Goal: Transaction & Acquisition: Book appointment/travel/reservation

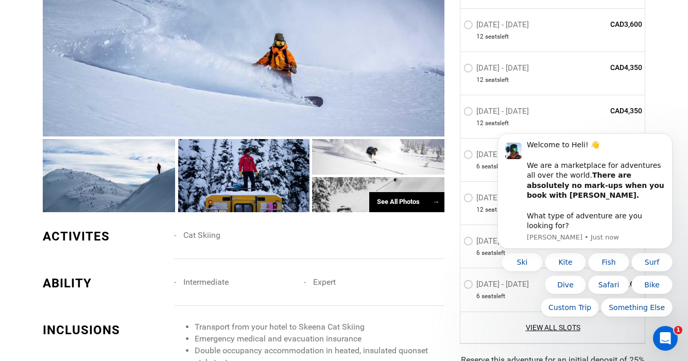
scroll to position [695, 0]
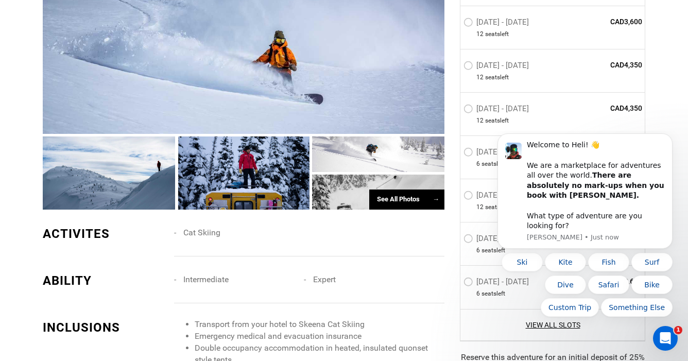
click at [410, 203] on div "See All Photos →" at bounding box center [406, 200] width 75 height 20
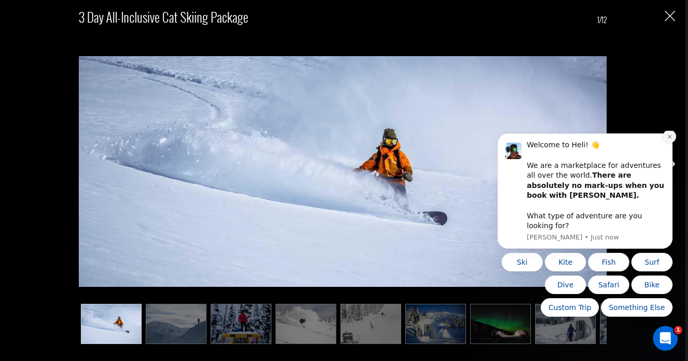
click at [672, 140] on icon "Dismiss notification" at bounding box center [670, 137] width 6 height 6
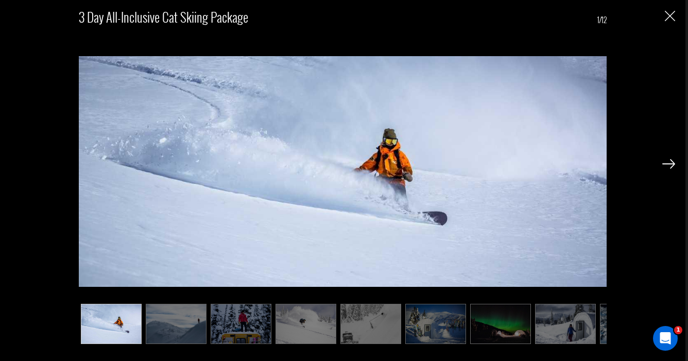
scroll to position [925, 0]
click at [570, 324] on img at bounding box center [565, 324] width 61 height 41
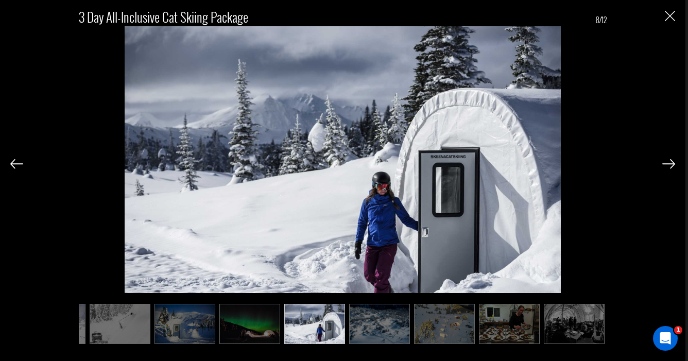
scroll to position [1019, 0]
click at [382, 322] on img at bounding box center [379, 324] width 61 height 41
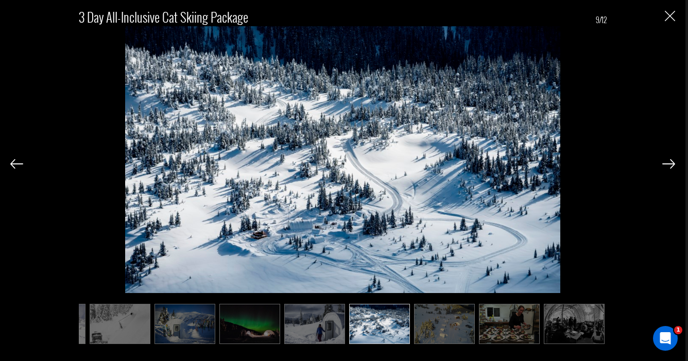
click at [442, 321] on img at bounding box center [444, 324] width 61 height 41
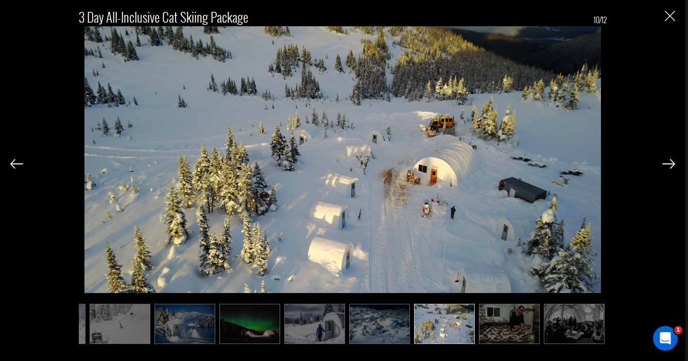
click at [121, 318] on img at bounding box center [120, 324] width 61 height 41
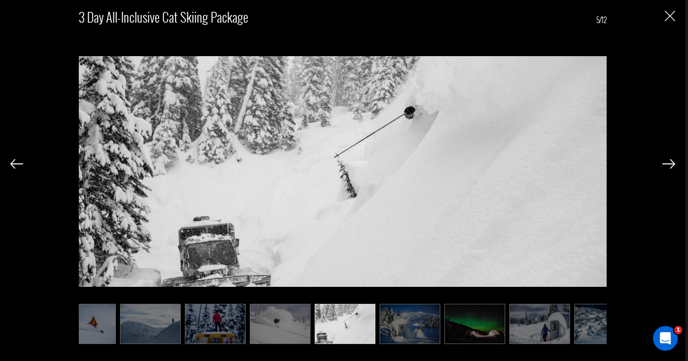
scroll to position [0, 0]
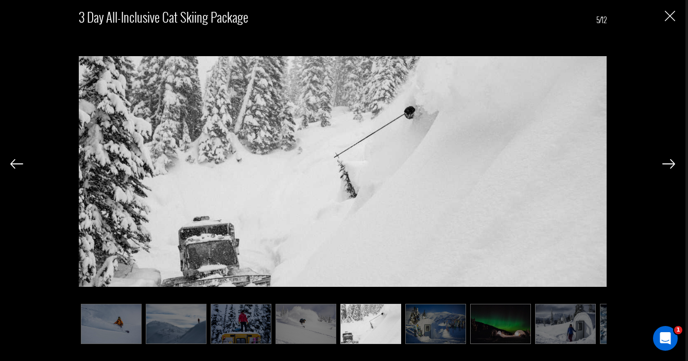
click at [169, 327] on img at bounding box center [176, 324] width 61 height 41
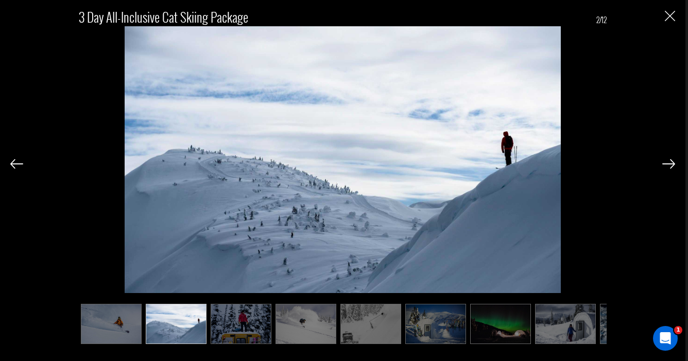
click at [242, 324] on img at bounding box center [241, 324] width 61 height 41
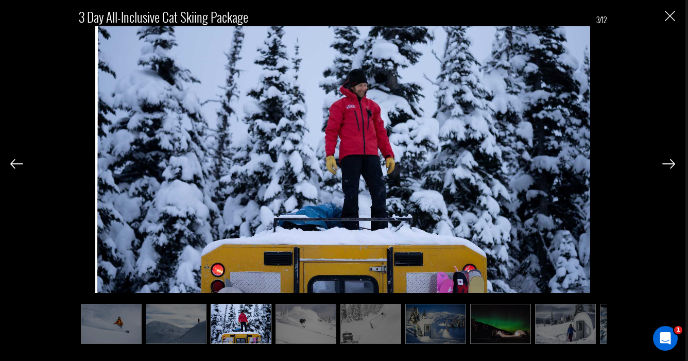
click at [312, 320] on img at bounding box center [306, 324] width 61 height 41
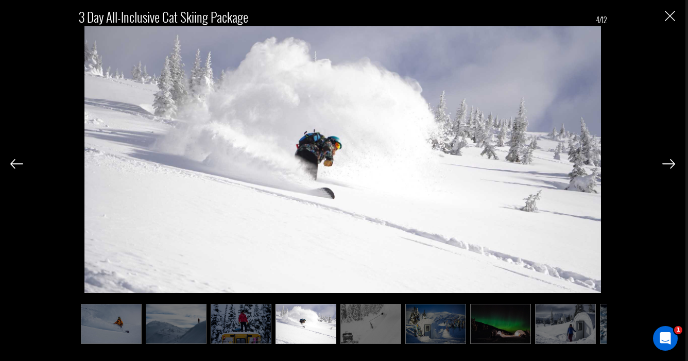
click at [371, 320] on img at bounding box center [370, 324] width 61 height 41
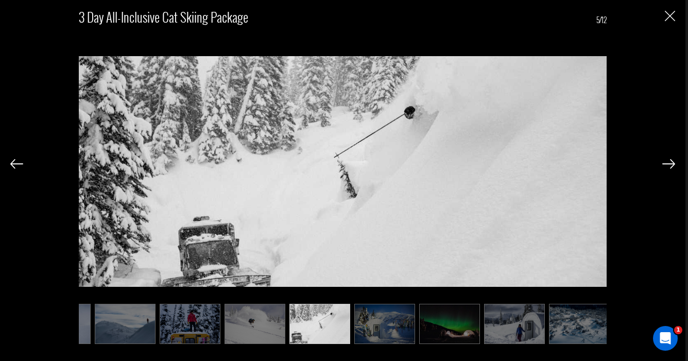
scroll to position [0, 52]
click at [407, 321] on img at bounding box center [384, 324] width 61 height 41
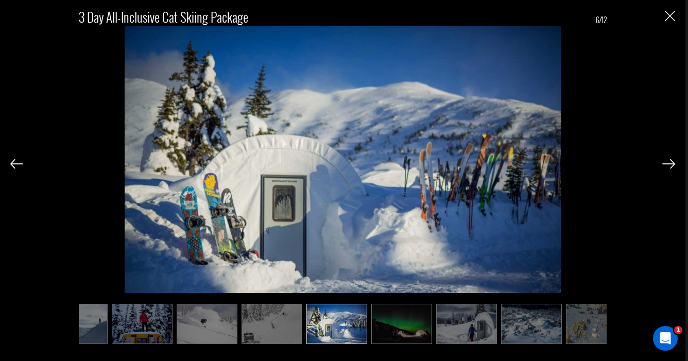
scroll to position [0, 103]
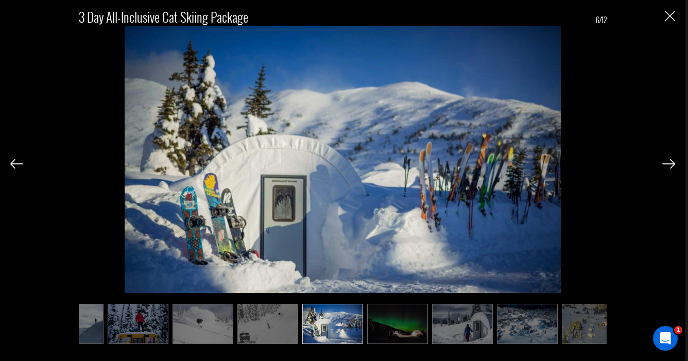
click at [405, 324] on img at bounding box center [397, 324] width 61 height 41
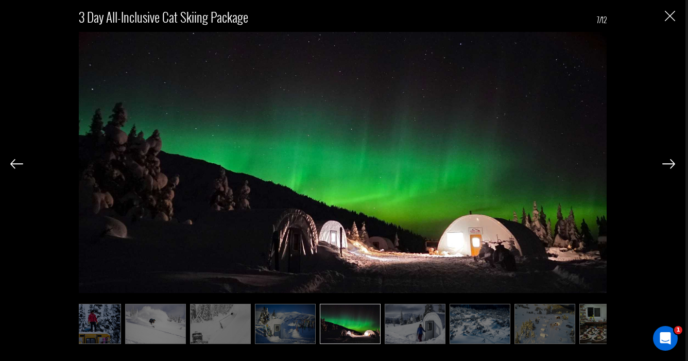
scroll to position [0, 155]
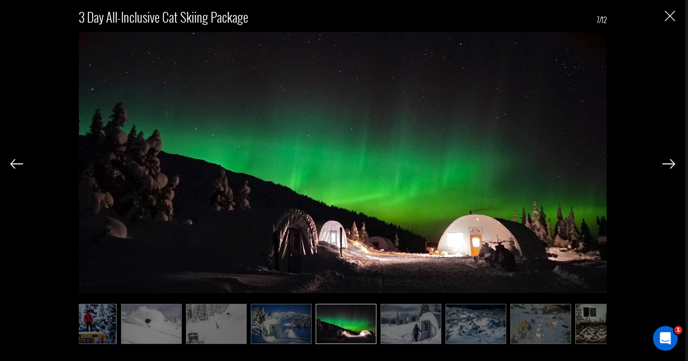
click at [401, 335] on img at bounding box center [411, 324] width 61 height 41
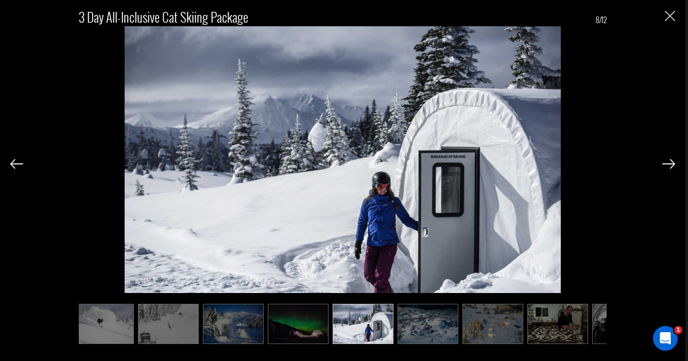
scroll to position [0, 206]
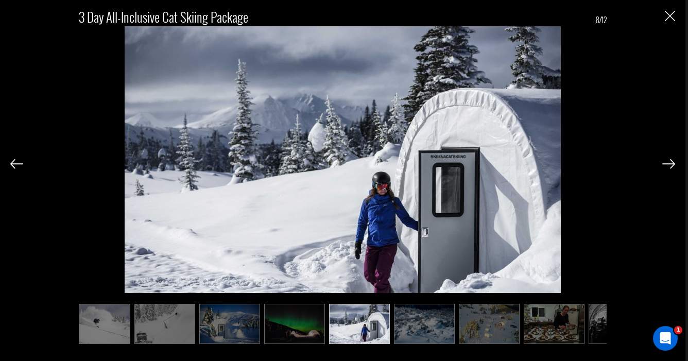
click at [427, 326] on img at bounding box center [424, 324] width 61 height 41
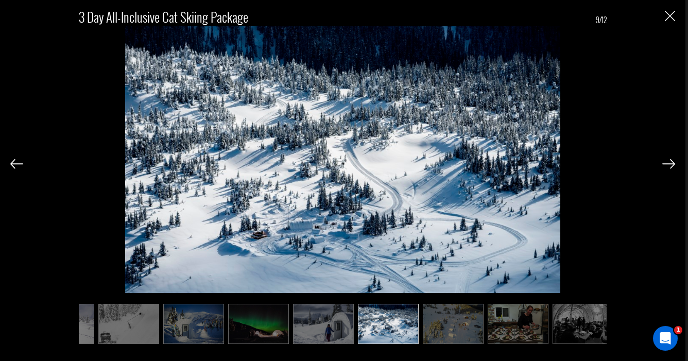
scroll to position [0, 251]
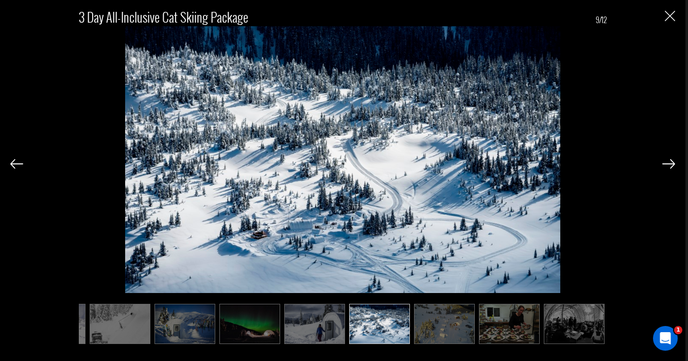
click at [454, 322] on img at bounding box center [444, 324] width 61 height 41
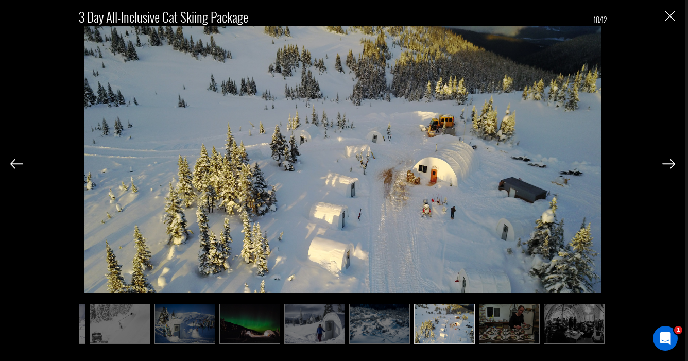
click at [499, 326] on img at bounding box center [509, 324] width 61 height 41
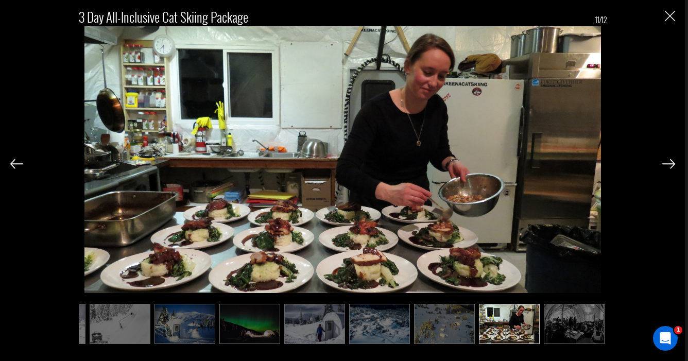
click at [562, 322] on img at bounding box center [574, 324] width 61 height 41
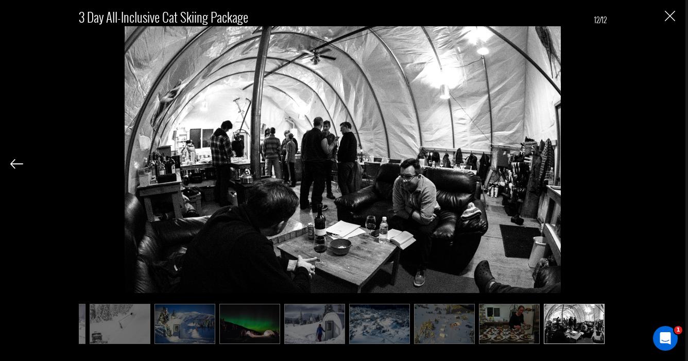
click at [102, 323] on img at bounding box center [120, 324] width 61 height 41
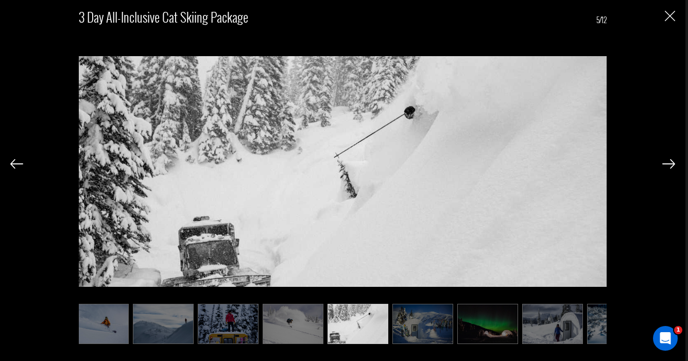
scroll to position [0, 0]
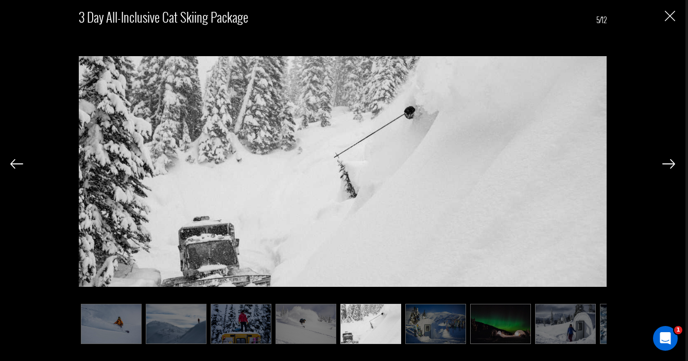
click at [102, 323] on img at bounding box center [111, 324] width 61 height 41
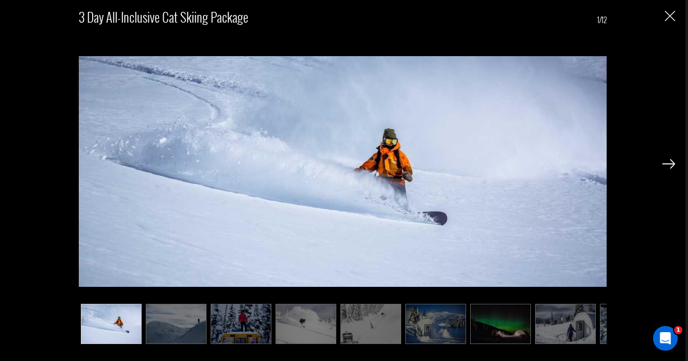
click at [201, 316] on img at bounding box center [176, 324] width 61 height 41
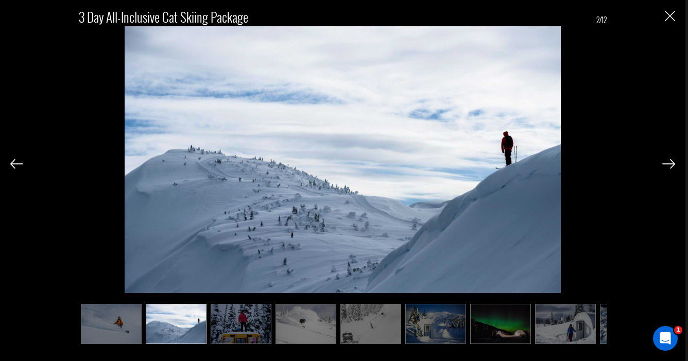
click at [225, 319] on img at bounding box center [241, 324] width 61 height 41
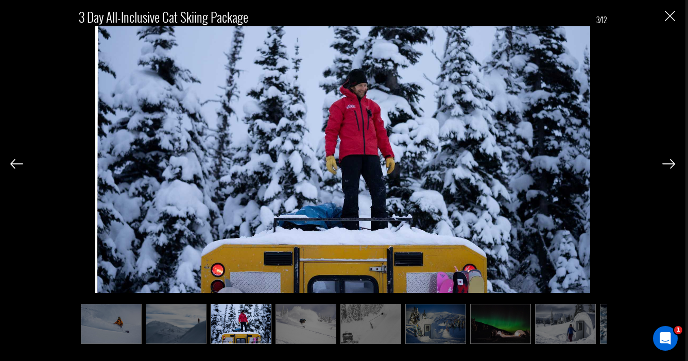
click at [302, 316] on img at bounding box center [306, 324] width 61 height 41
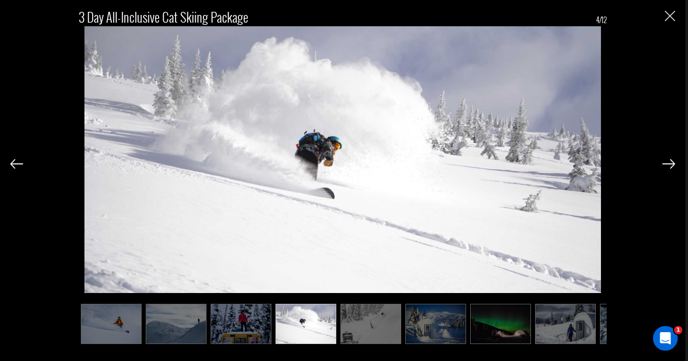
click at [363, 319] on img at bounding box center [370, 324] width 61 height 41
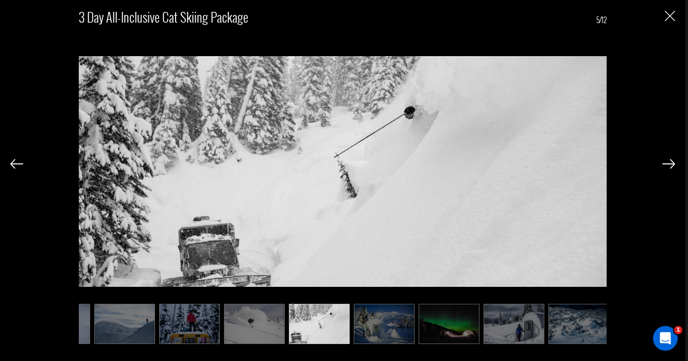
click at [388, 319] on img at bounding box center [384, 324] width 61 height 41
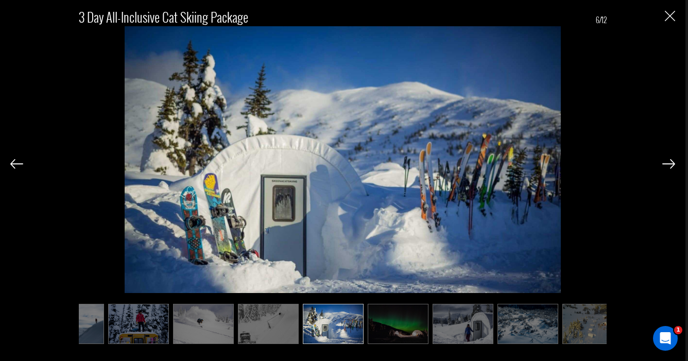
scroll to position [0, 103]
click at [395, 320] on img at bounding box center [397, 324] width 61 height 41
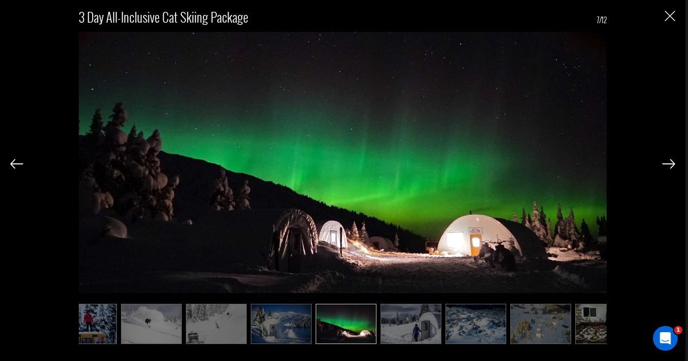
click at [413, 319] on img at bounding box center [411, 324] width 61 height 41
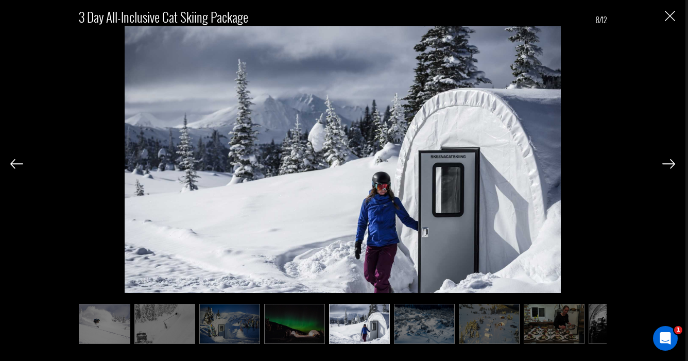
click at [435, 317] on img at bounding box center [424, 324] width 61 height 41
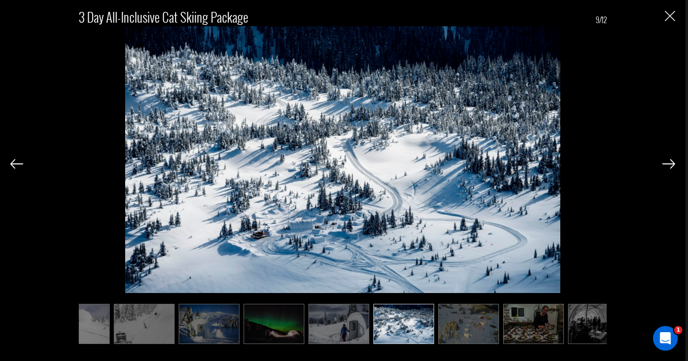
scroll to position [0, 251]
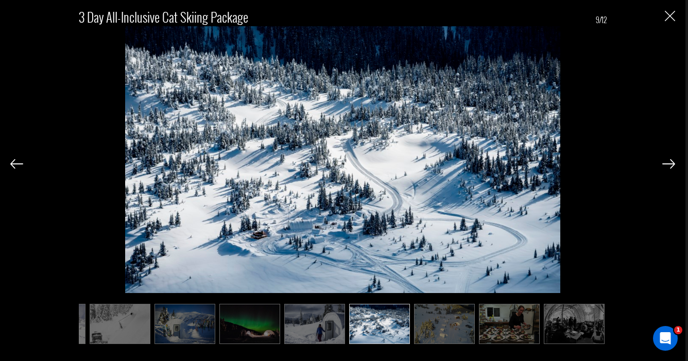
click at [435, 317] on img at bounding box center [444, 324] width 61 height 41
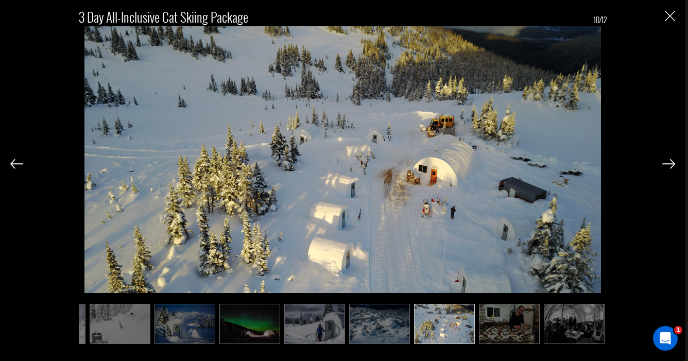
click at [505, 323] on img at bounding box center [509, 324] width 61 height 41
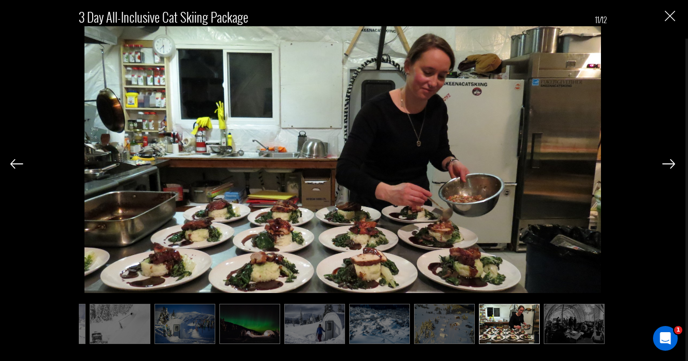
scroll to position [785, 0]
click at [19, 163] on img at bounding box center [16, 163] width 13 height 9
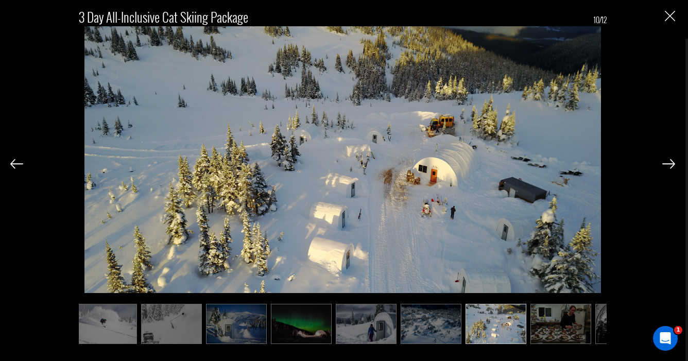
click at [19, 163] on img at bounding box center [16, 163] width 13 height 9
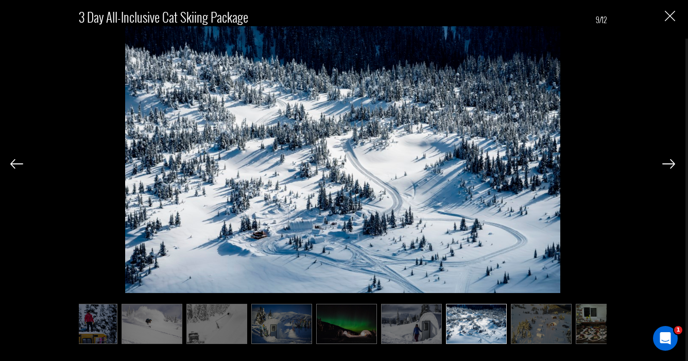
click at [19, 163] on img at bounding box center [16, 163] width 13 height 9
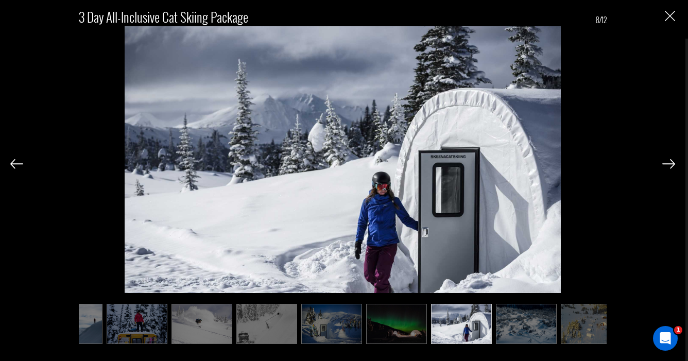
scroll to position [0, 100]
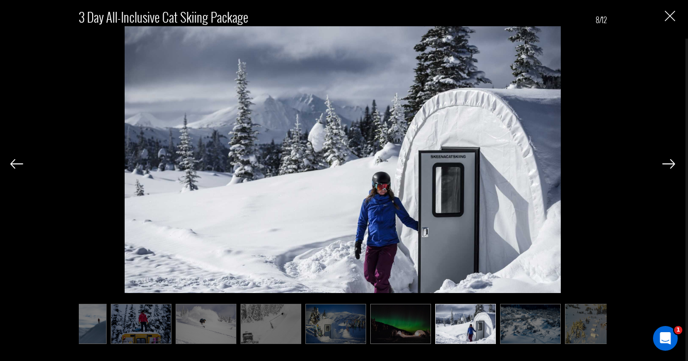
click at [672, 15] on img "Close" at bounding box center [670, 16] width 10 height 10
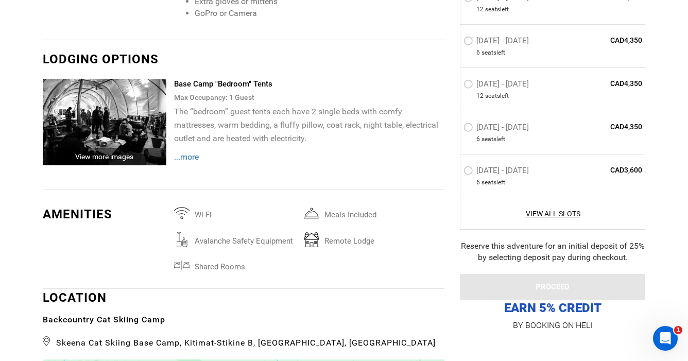
scroll to position [1911, 0]
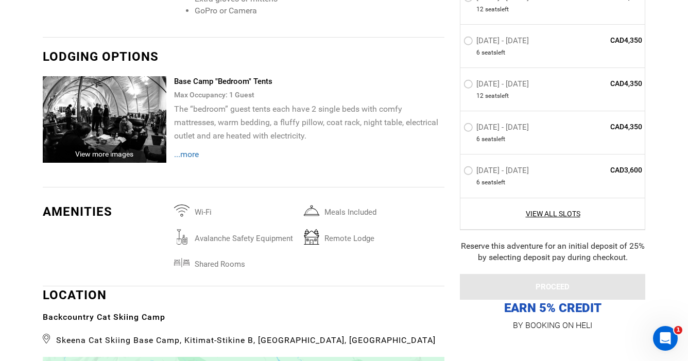
click at [189, 156] on span "...more" at bounding box center [186, 154] width 25 height 10
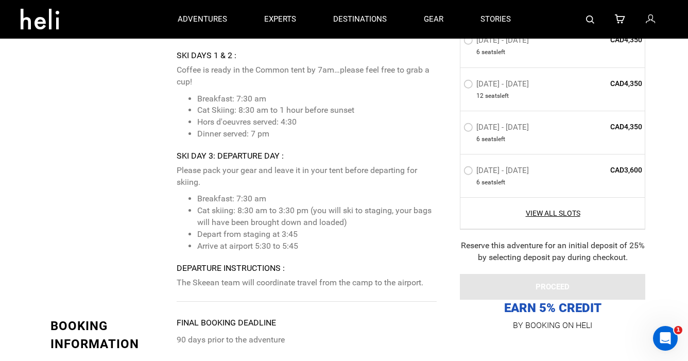
scroll to position [3009, 0]
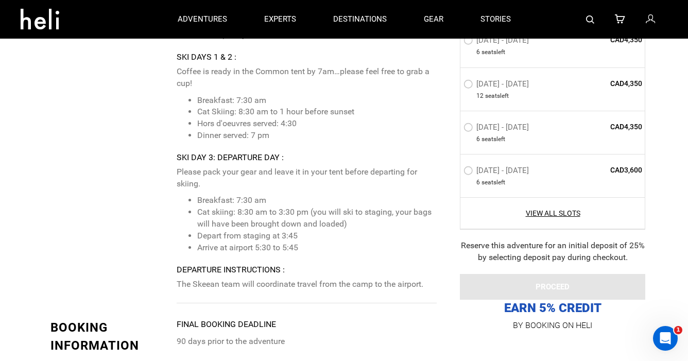
click at [552, 119] on div "[DATE] - [DATE] 6 seat s left CAD4,350" at bounding box center [552, 132] width 184 height 43
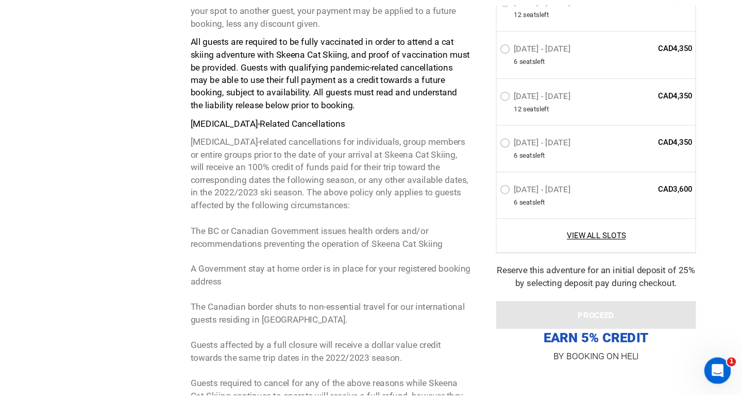
scroll to position [3569, 0]
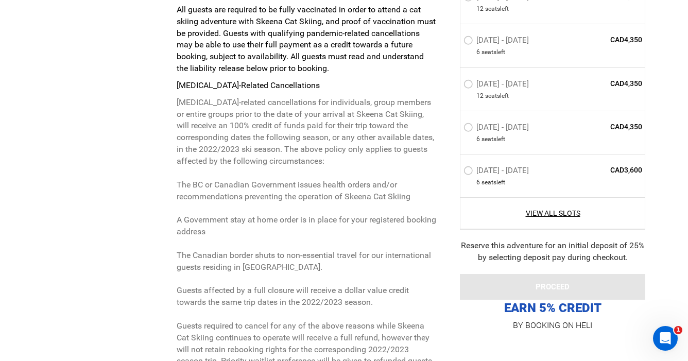
drag, startPoint x: 535, startPoint y: 11, endPoint x: 554, endPoint y: 96, distance: 86.5
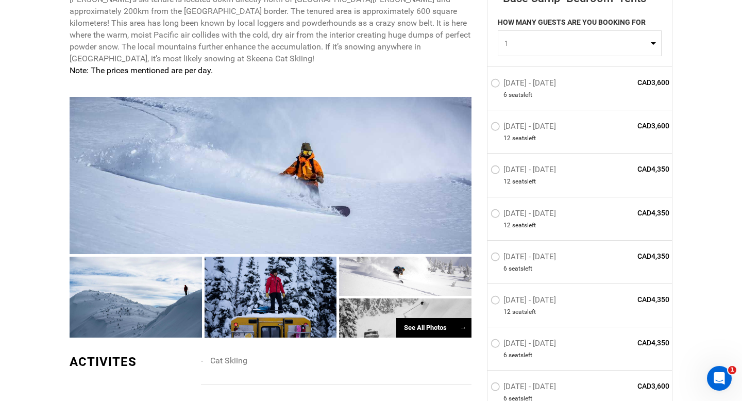
scroll to position [593, 0]
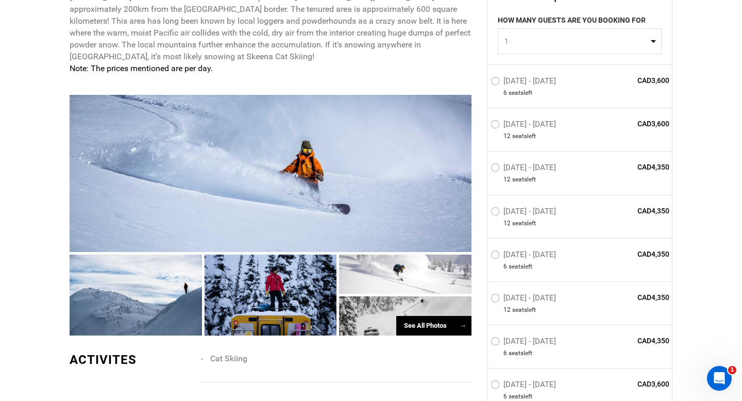
click at [426, 324] on div "See All Photos →" at bounding box center [433, 326] width 75 height 20
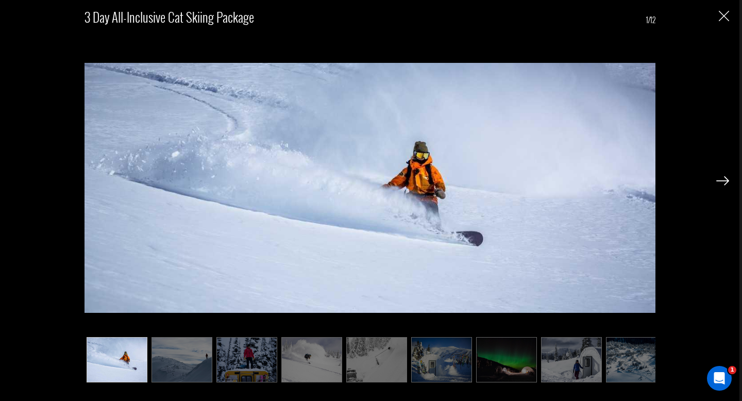
click at [688, 178] on img at bounding box center [722, 180] width 13 height 9
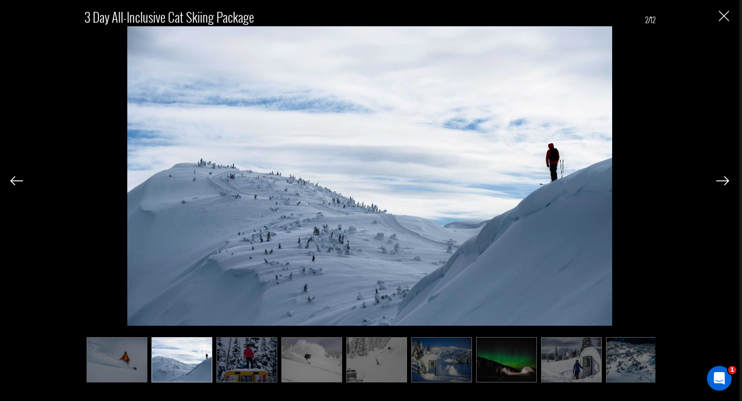
click at [688, 178] on img at bounding box center [722, 180] width 13 height 9
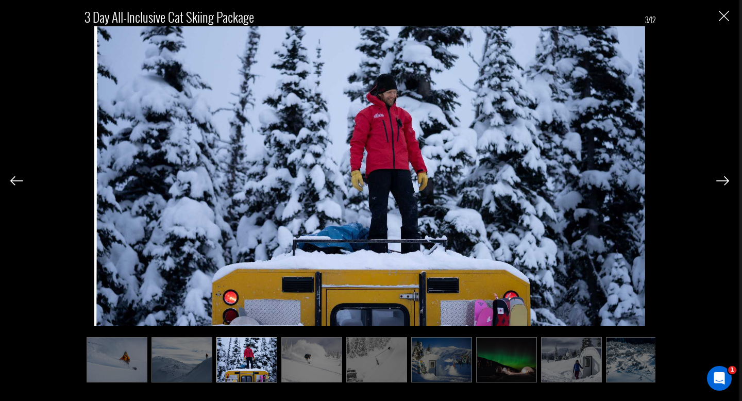
click at [688, 178] on img at bounding box center [722, 180] width 13 height 9
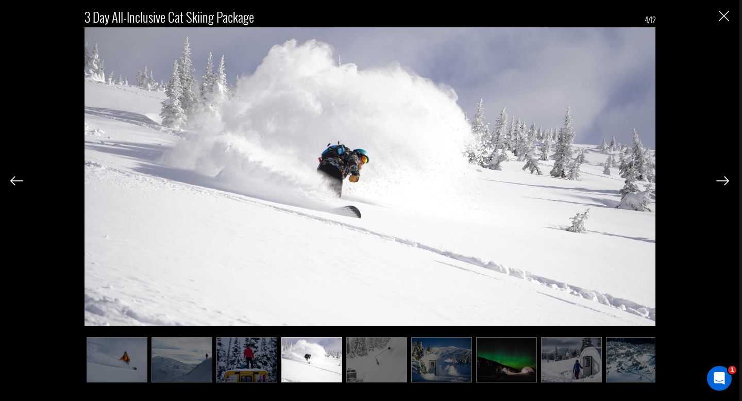
click at [688, 178] on img at bounding box center [722, 180] width 13 height 9
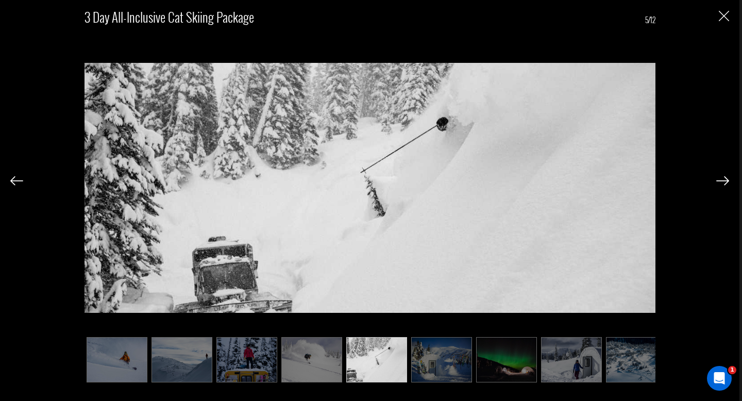
click at [688, 178] on img at bounding box center [722, 180] width 13 height 9
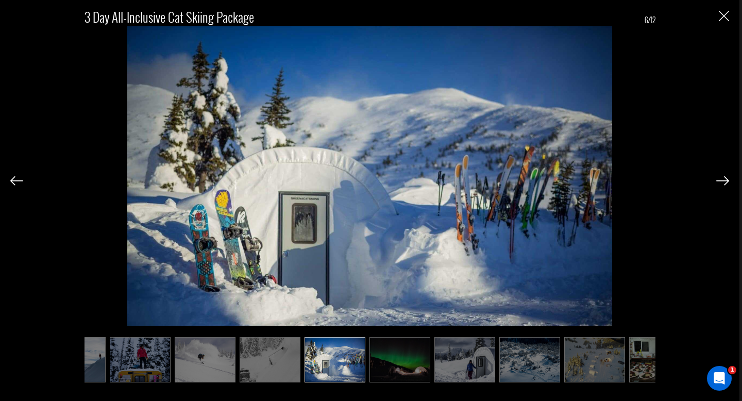
click at [688, 178] on img at bounding box center [722, 180] width 13 height 9
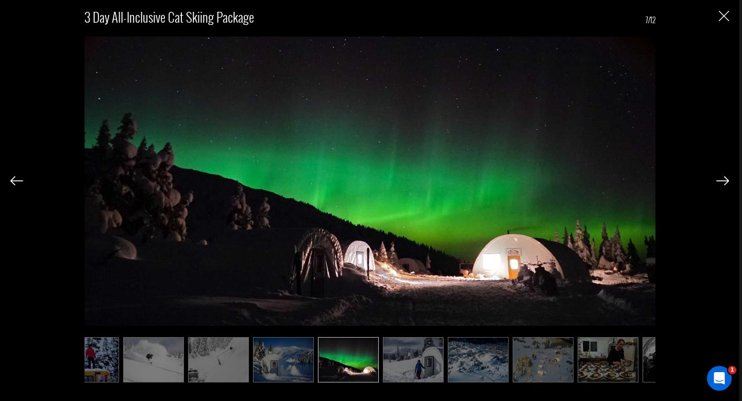
scroll to position [0, 158]
click at [688, 178] on img at bounding box center [722, 180] width 13 height 9
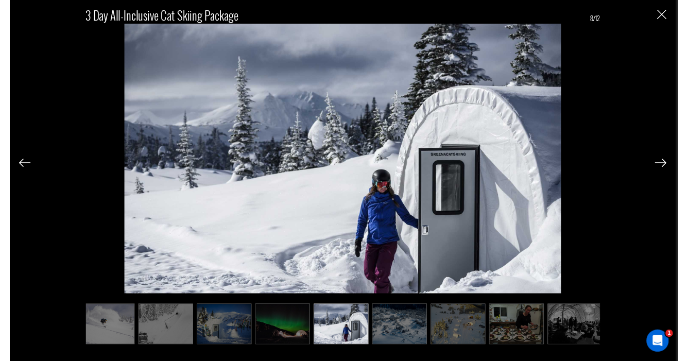
scroll to position [0, 208]
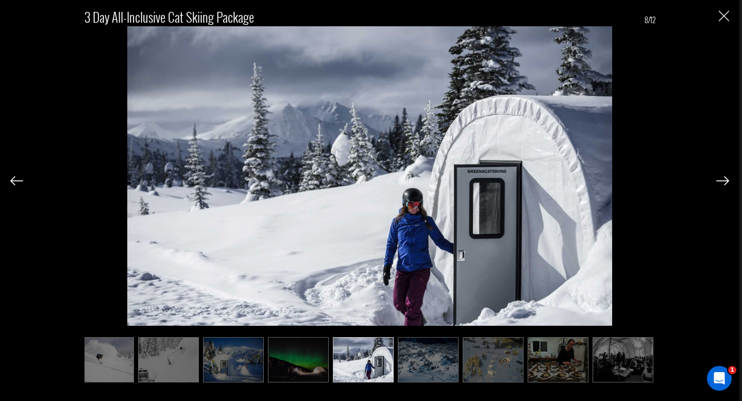
click at [688, 178] on img at bounding box center [722, 180] width 13 height 9
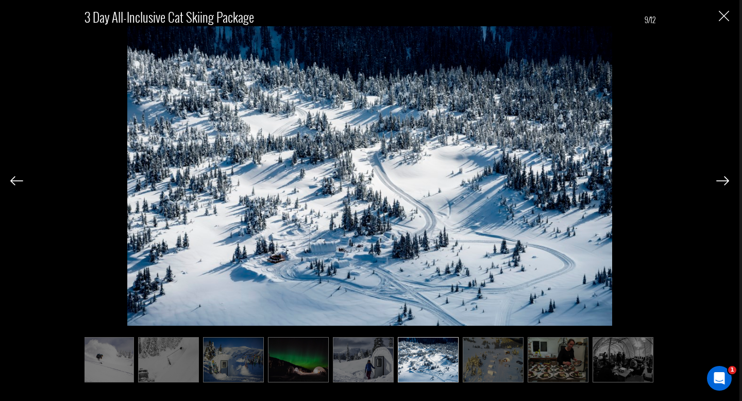
click at [688, 178] on img at bounding box center [722, 180] width 13 height 9
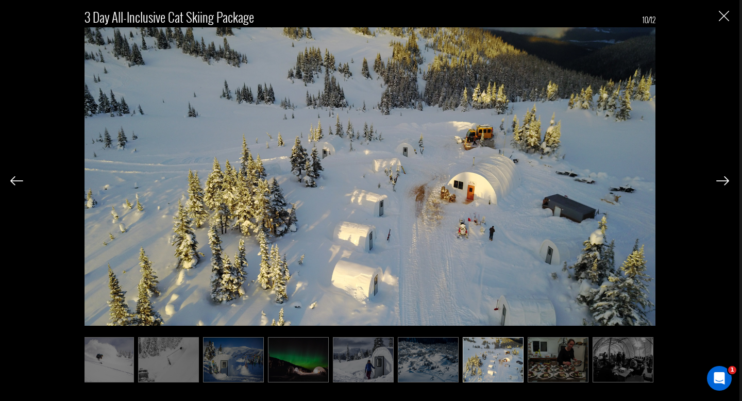
click at [688, 178] on img at bounding box center [722, 180] width 13 height 9
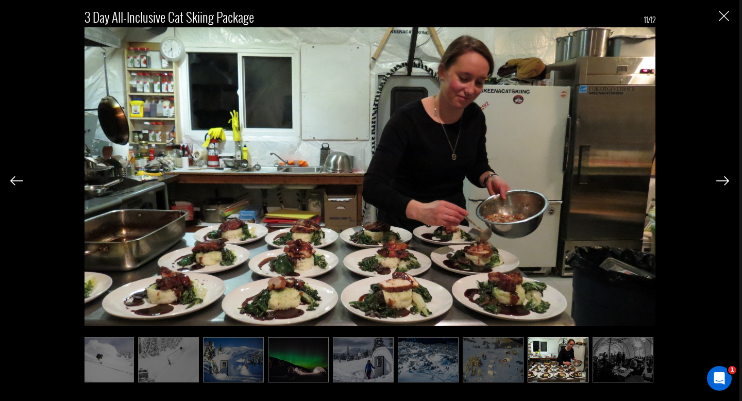
click at [688, 178] on img at bounding box center [722, 180] width 13 height 9
